Goal: Transaction & Acquisition: Purchase product/service

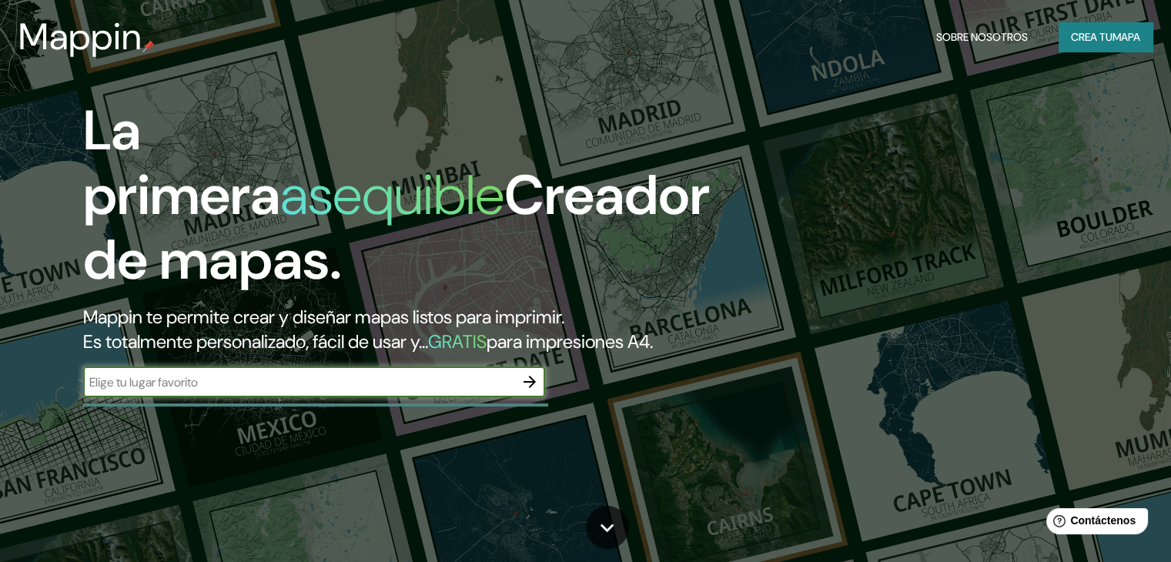
click at [1099, 43] on font "Crea tu" at bounding box center [1092, 37] width 42 height 14
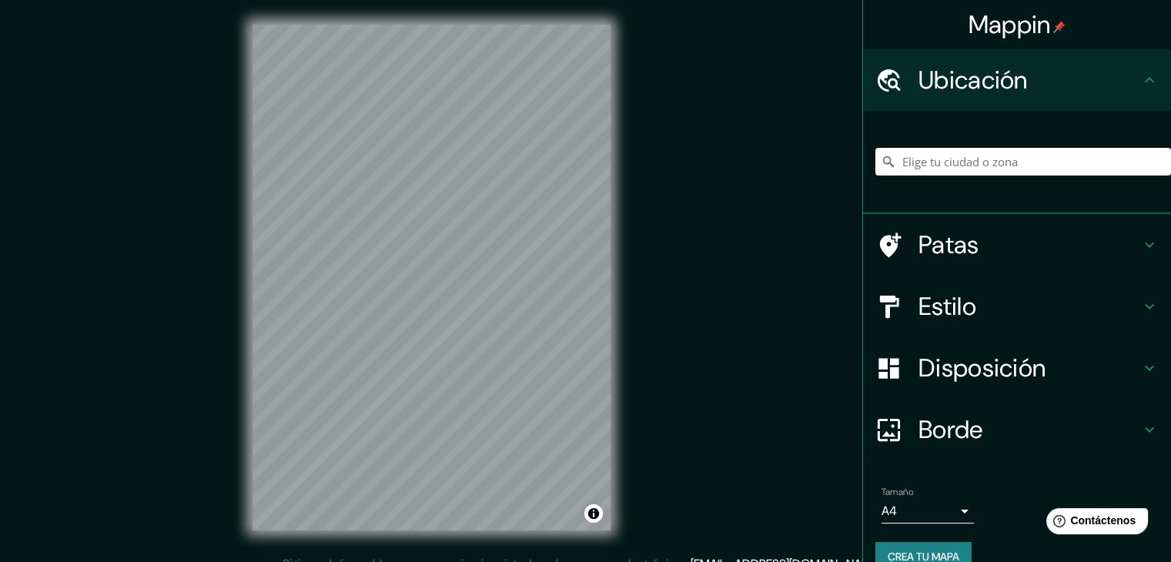
click at [990, 161] on input "Elige tu ciudad o zona" at bounding box center [1023, 162] width 296 height 28
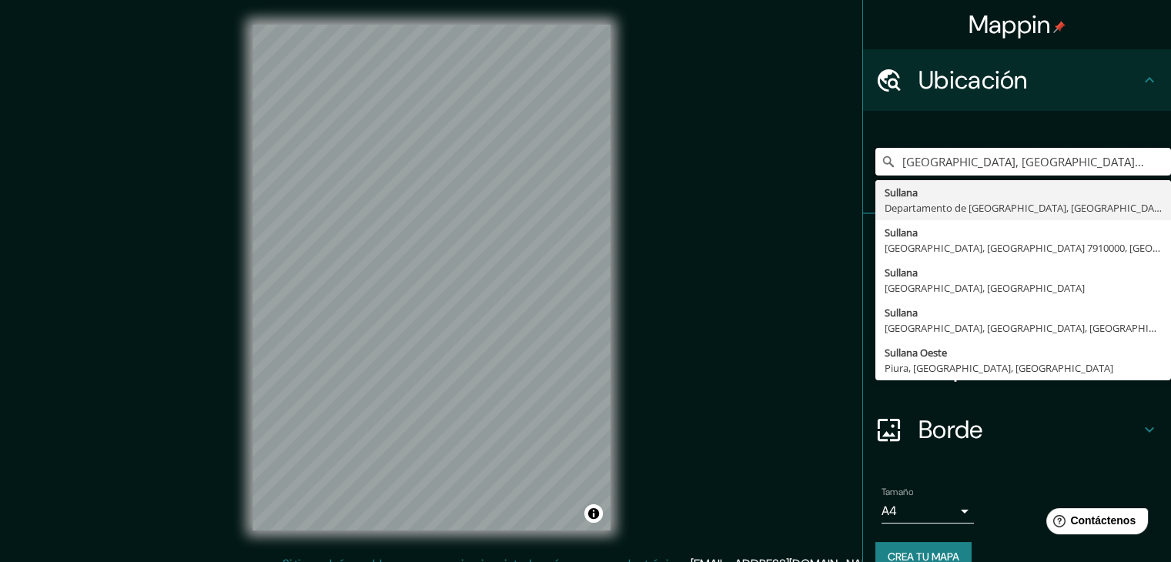
type input "[GEOGRAPHIC_DATA], [GEOGRAPHIC_DATA], [GEOGRAPHIC_DATA]"
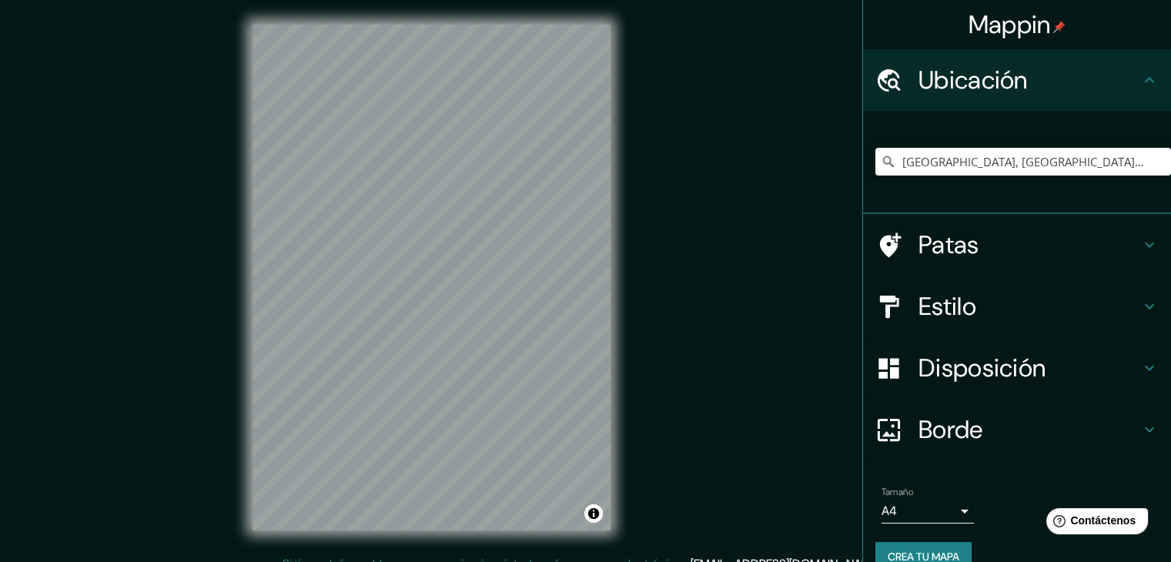
drag, startPoint x: 1019, startPoint y: 426, endPoint x: 1022, endPoint y: 413, distance: 13.6
click at [1017, 428] on h4 "Borde" at bounding box center [1029, 429] width 222 height 31
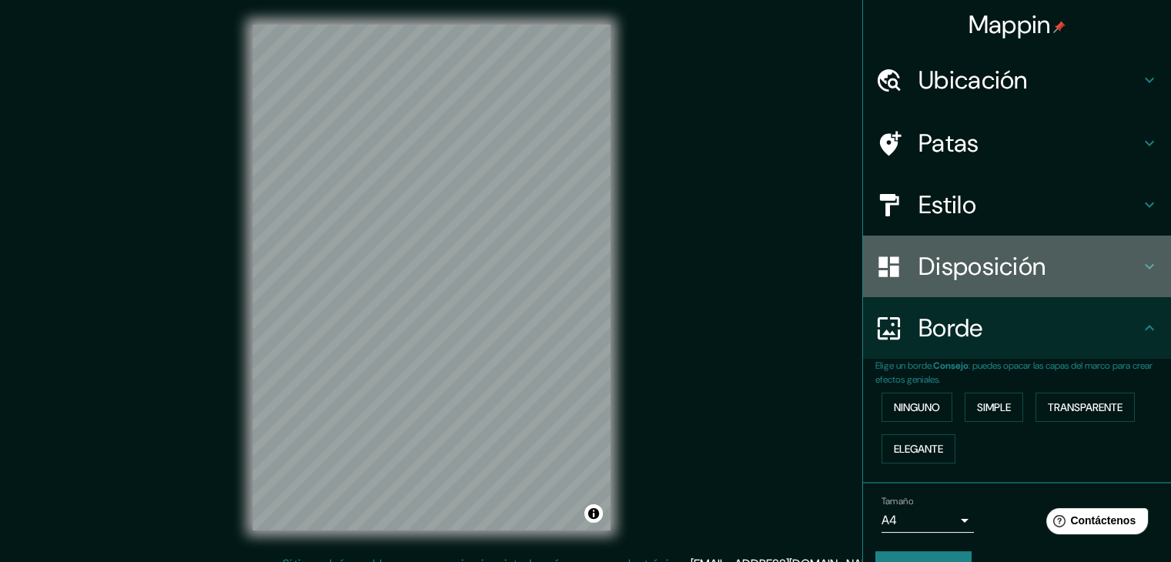
drag, startPoint x: 1029, startPoint y: 291, endPoint x: 1025, endPoint y: 281, distance: 10.7
click at [1029, 290] on div "Disposición" at bounding box center [1017, 267] width 308 height 62
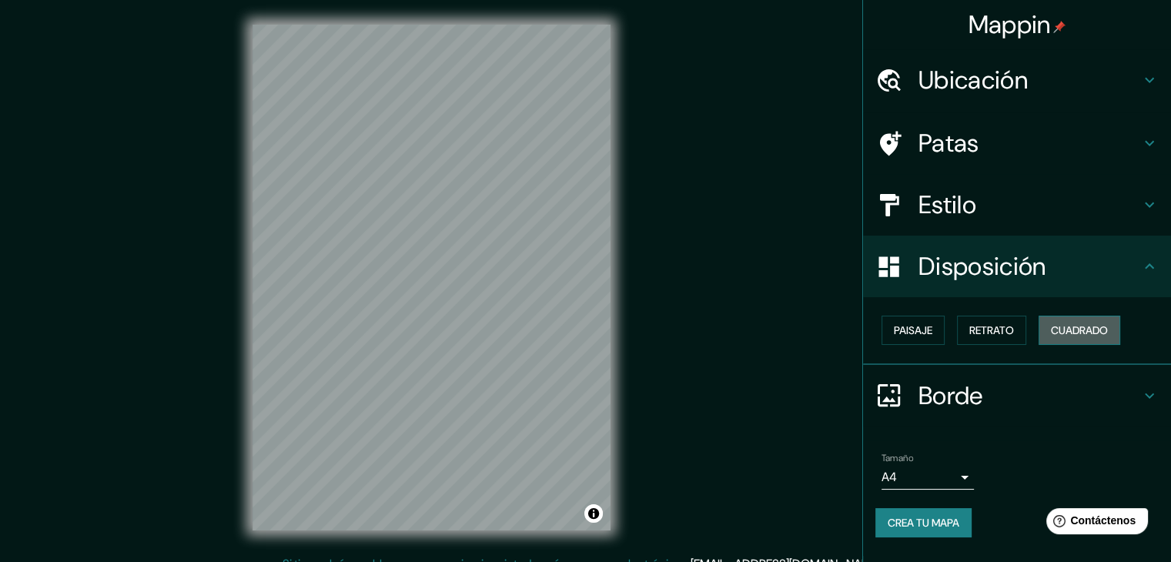
click at [1075, 331] on font "Cuadrado" at bounding box center [1079, 330] width 57 height 14
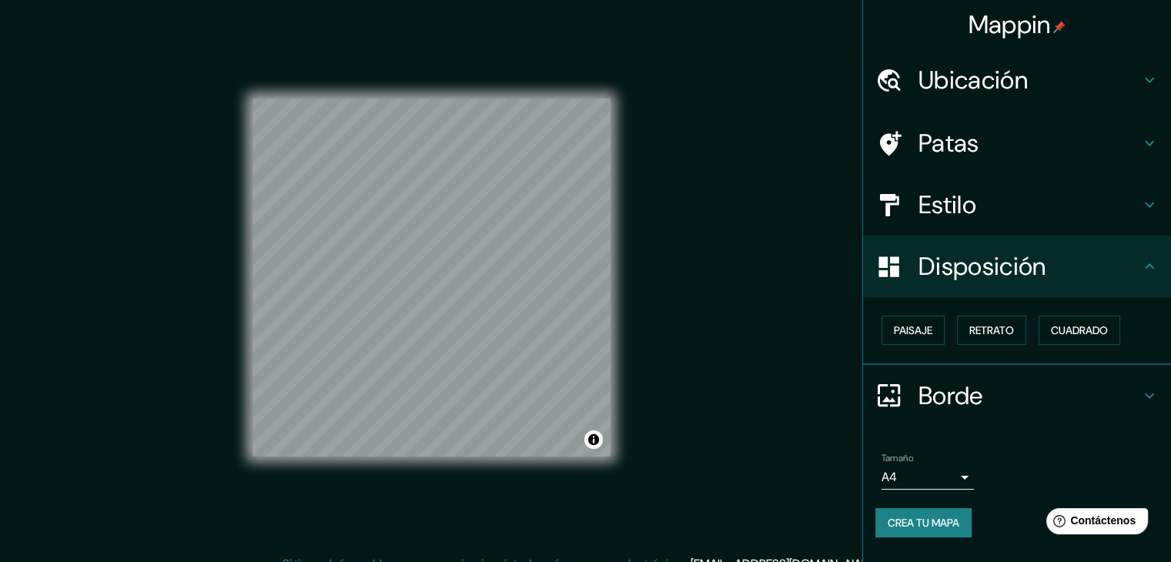
click at [921, 474] on body "Mappin Ubicación [GEOGRAPHIC_DATA], [GEOGRAPHIC_DATA], [GEOGRAPHIC_DATA] [GEOGR…" at bounding box center [585, 281] width 1171 height 562
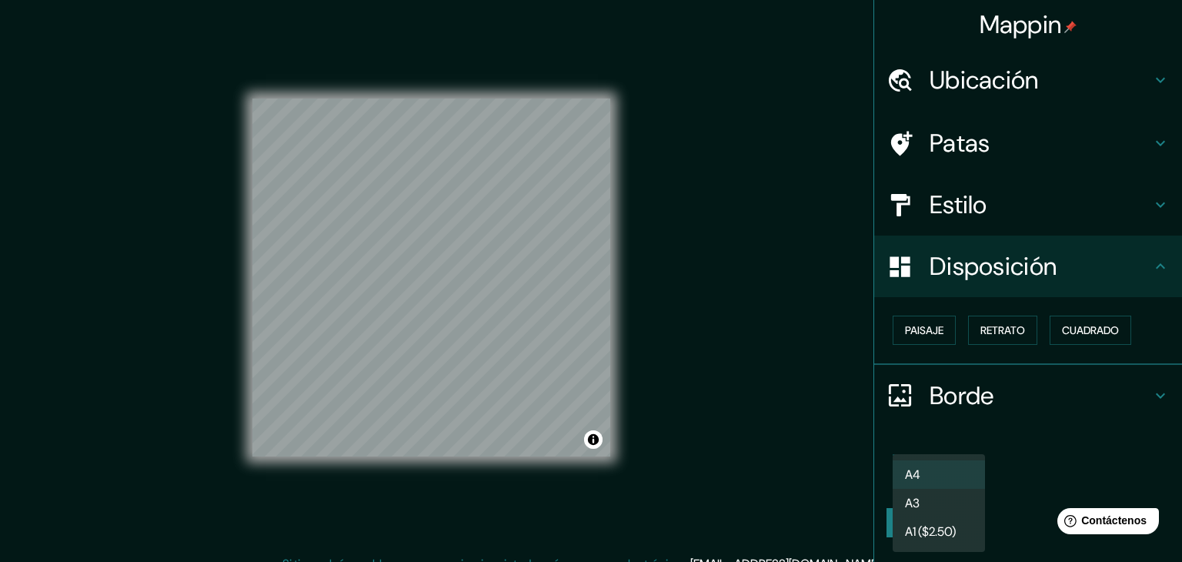
click at [918, 499] on font "A3" at bounding box center [912, 503] width 15 height 16
type input "a4"
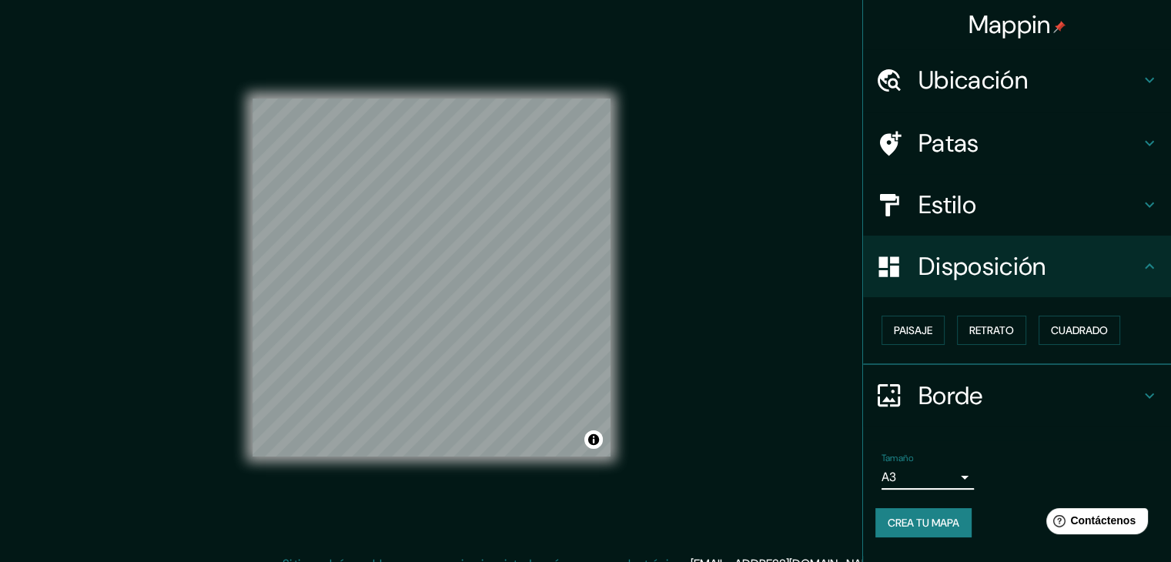
click at [932, 518] on font "Crea tu mapa" at bounding box center [924, 523] width 72 height 14
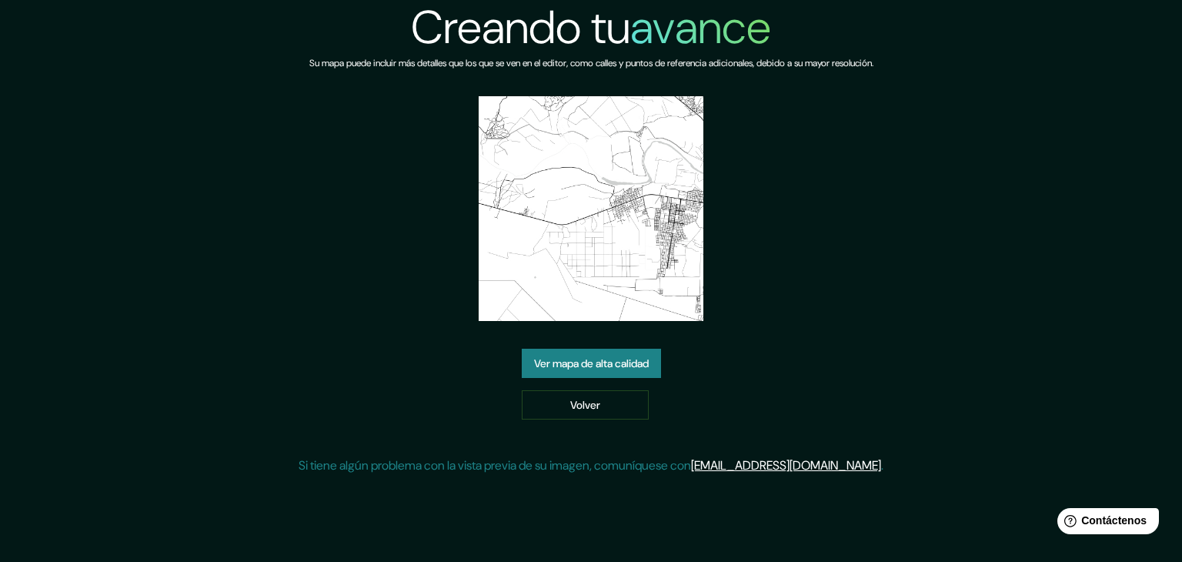
click at [577, 358] on font "Ver mapa de alta calidad" at bounding box center [591, 363] width 115 height 14
